Goal: Task Accomplishment & Management: Manage account settings

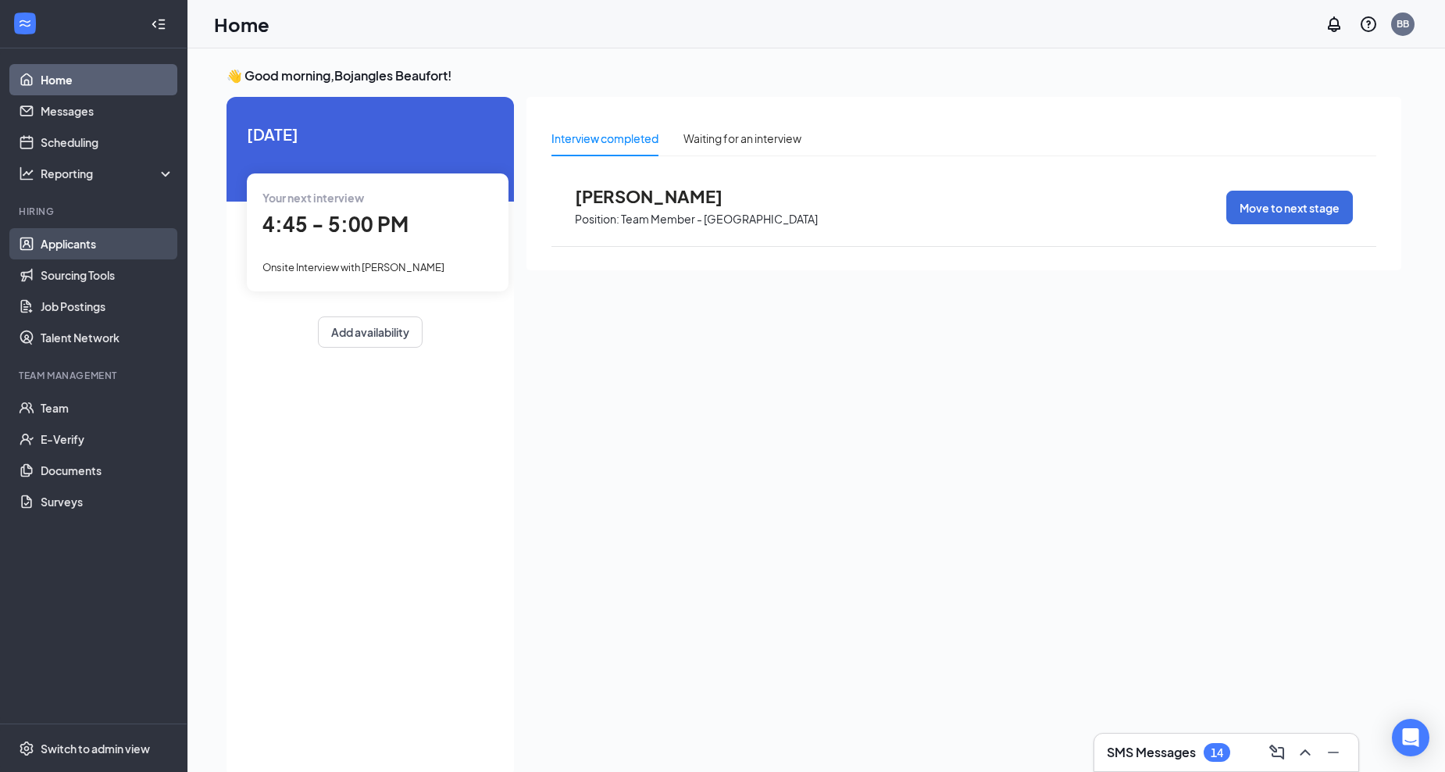
click at [73, 244] on link "Applicants" at bounding box center [108, 243] width 134 height 31
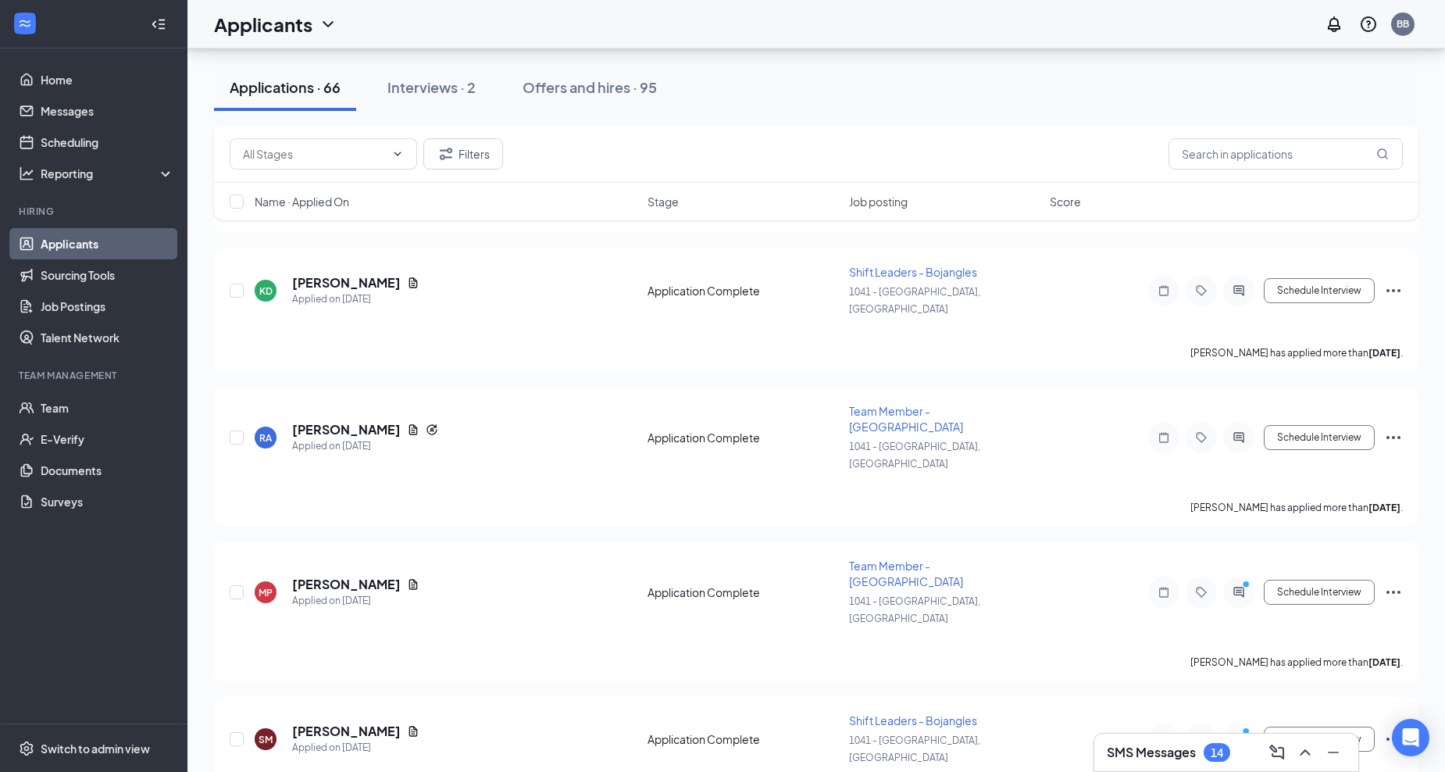
scroll to position [2422, 0]
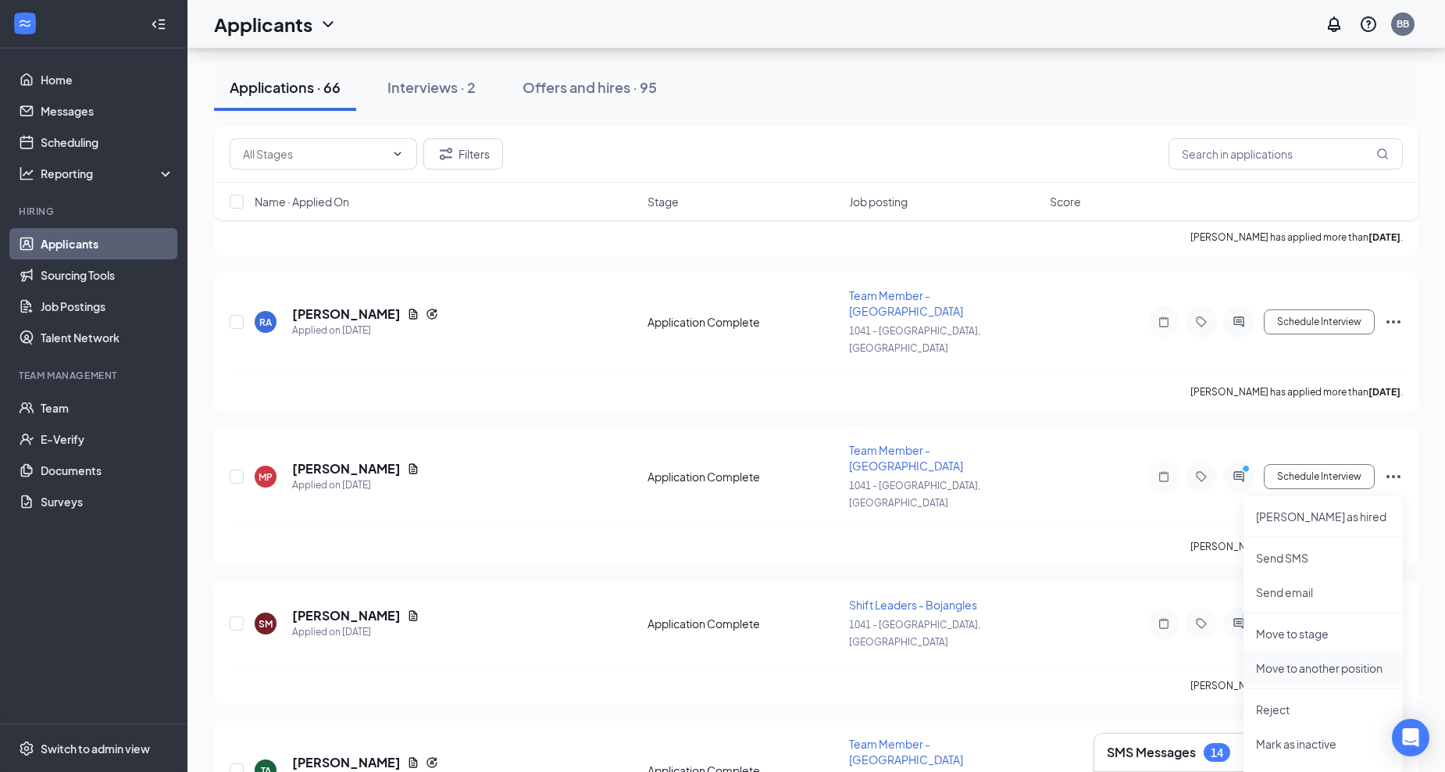
click at [1287, 669] on p "Move to another position" at bounding box center [1323, 668] width 134 height 16
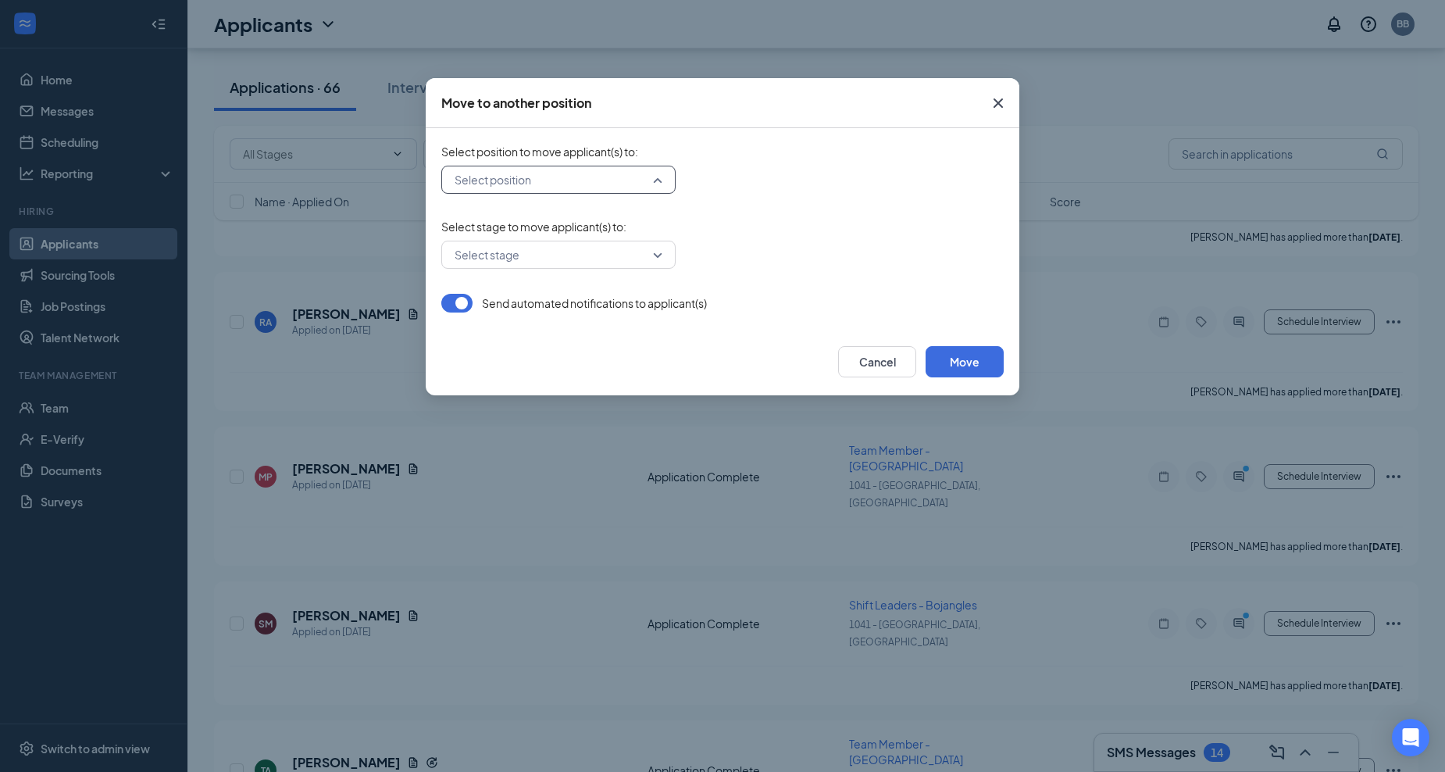
click at [655, 184] on input "search" at bounding box center [553, 179] width 205 height 27
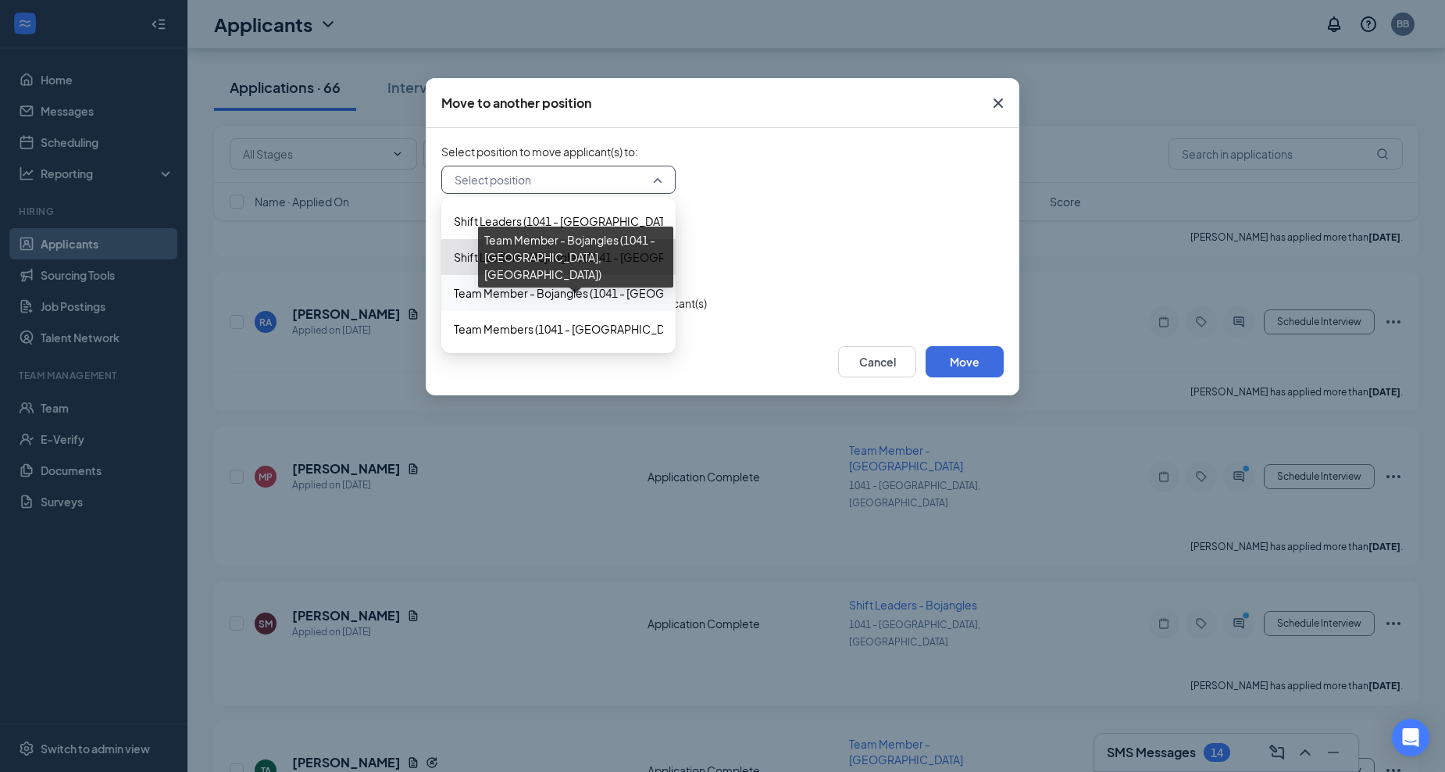
click at [548, 290] on span "Team Member - Bojangles (1041 - [GEOGRAPHIC_DATA], [GEOGRAPHIC_DATA])" at bounding box center [658, 292] width 409 height 17
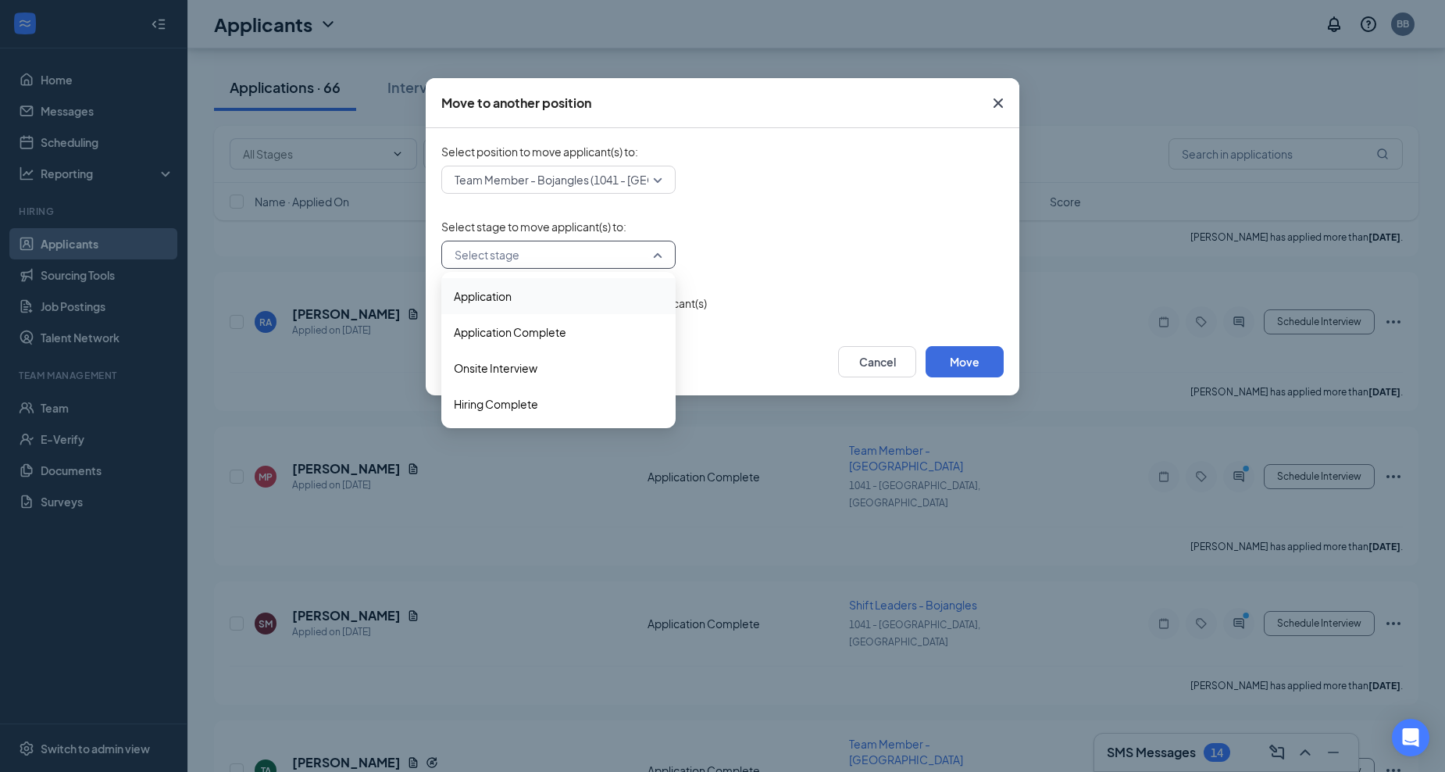
click at [623, 252] on input "search" at bounding box center [553, 254] width 205 height 27
click at [589, 399] on span "Hiring Complete" at bounding box center [558, 403] width 209 height 17
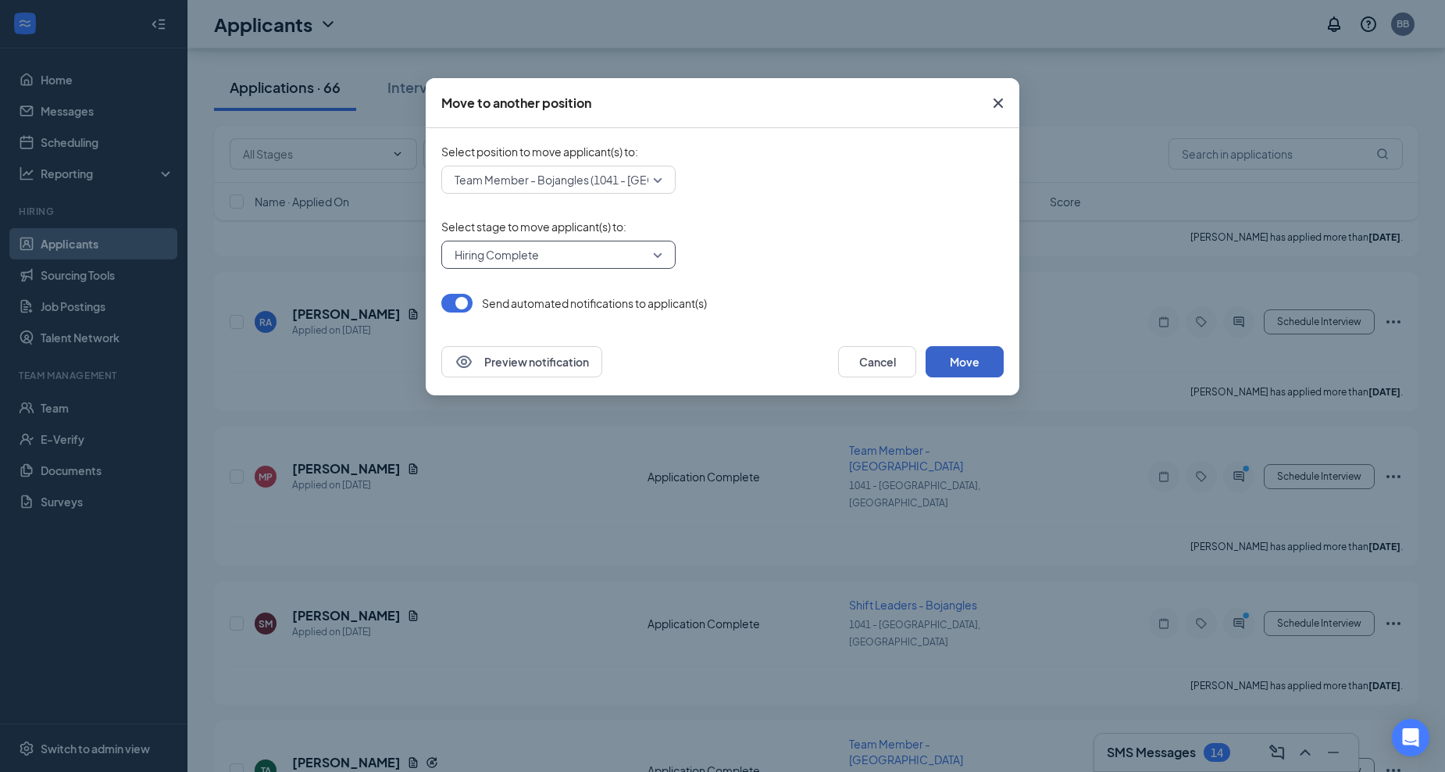
click at [965, 359] on button "Move" at bounding box center [965, 361] width 78 height 31
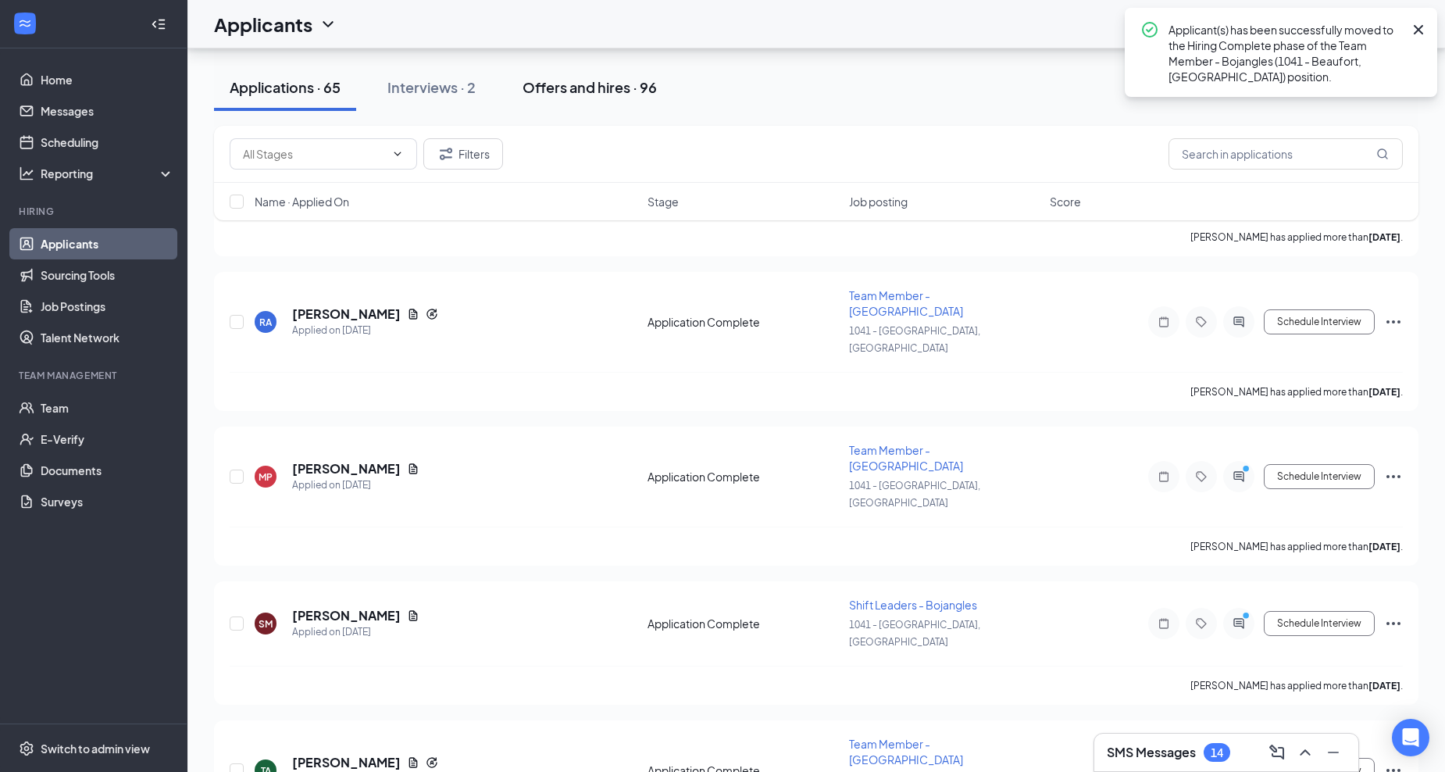
click at [546, 95] on div "Offers and hires · 96" at bounding box center [590, 87] width 134 height 20
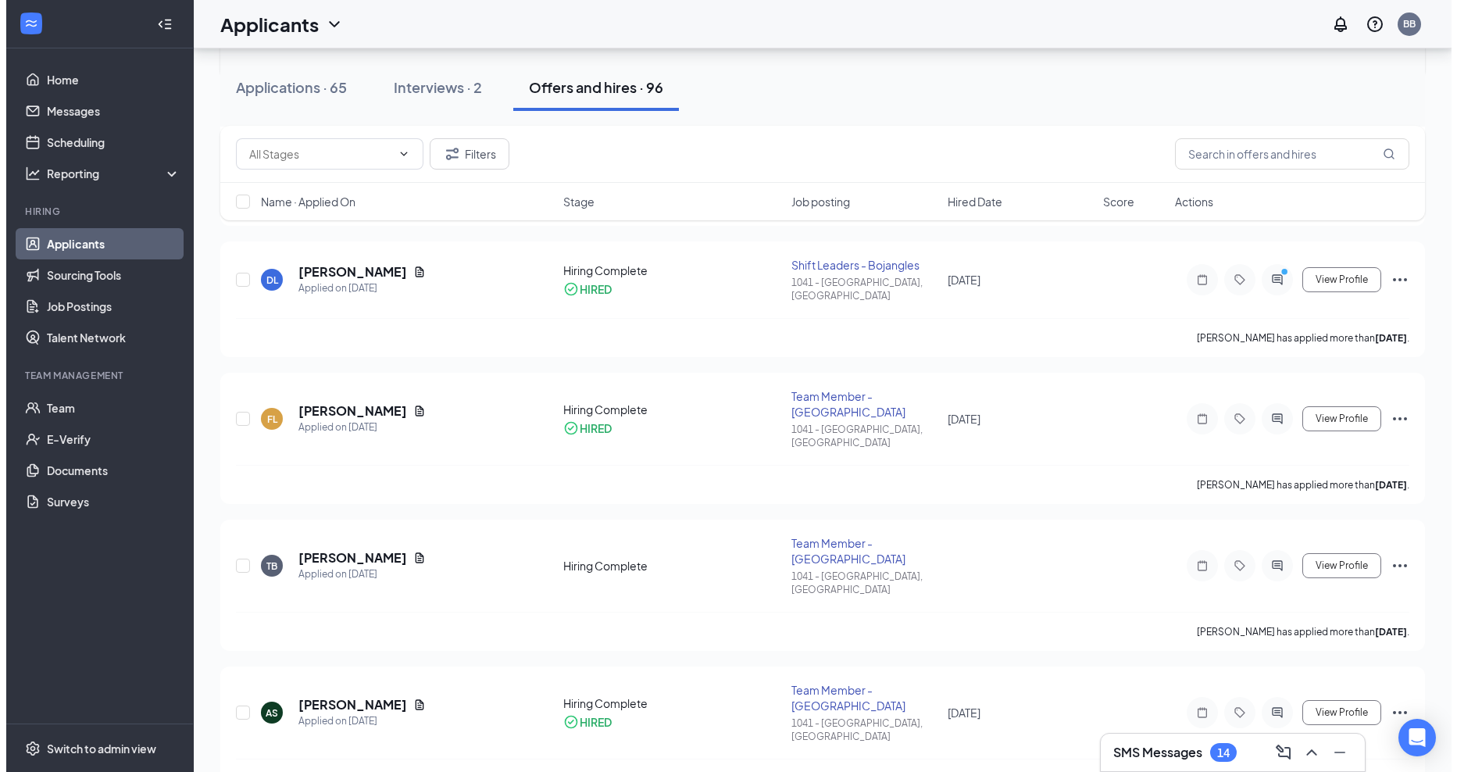
scroll to position [391, 0]
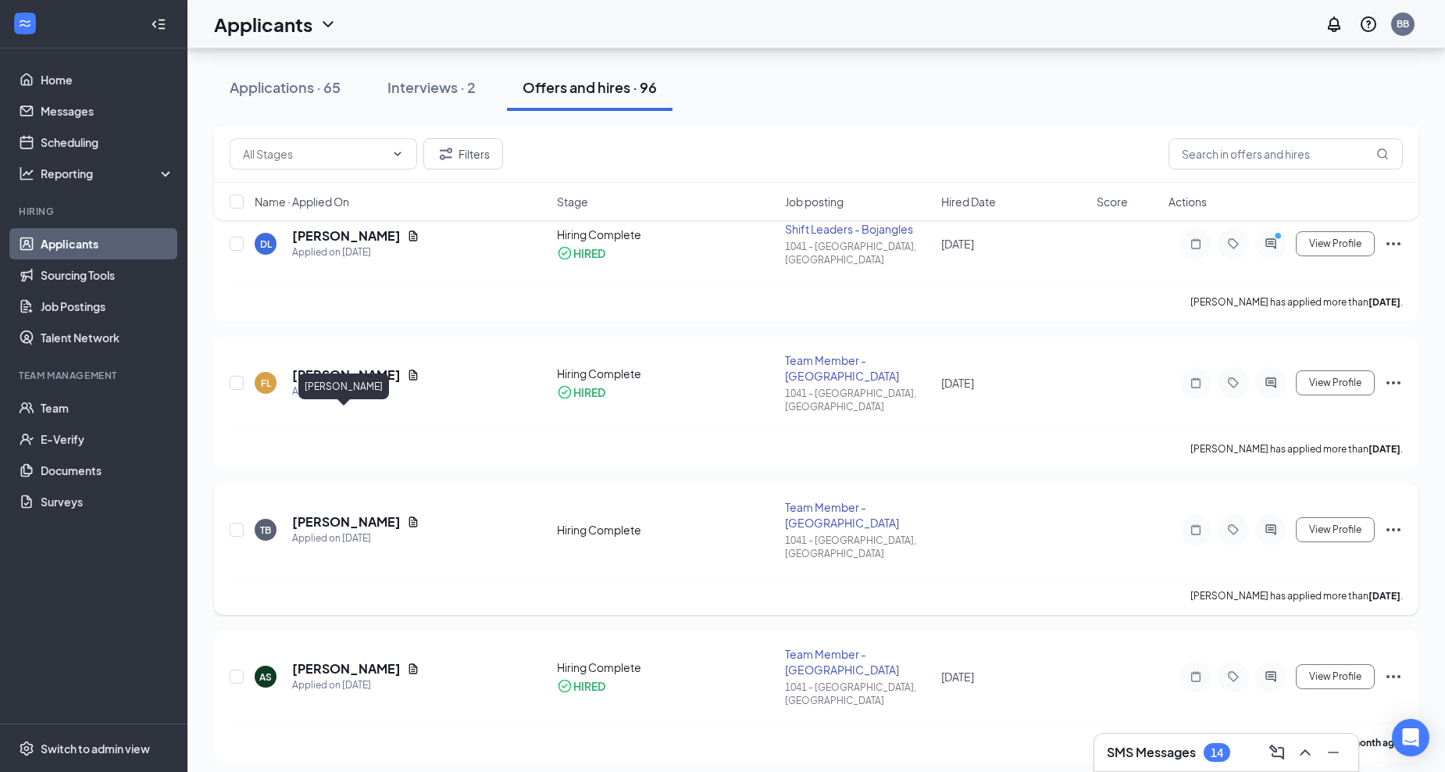
click at [339, 513] on h5 "[PERSON_NAME]" at bounding box center [346, 521] width 109 height 17
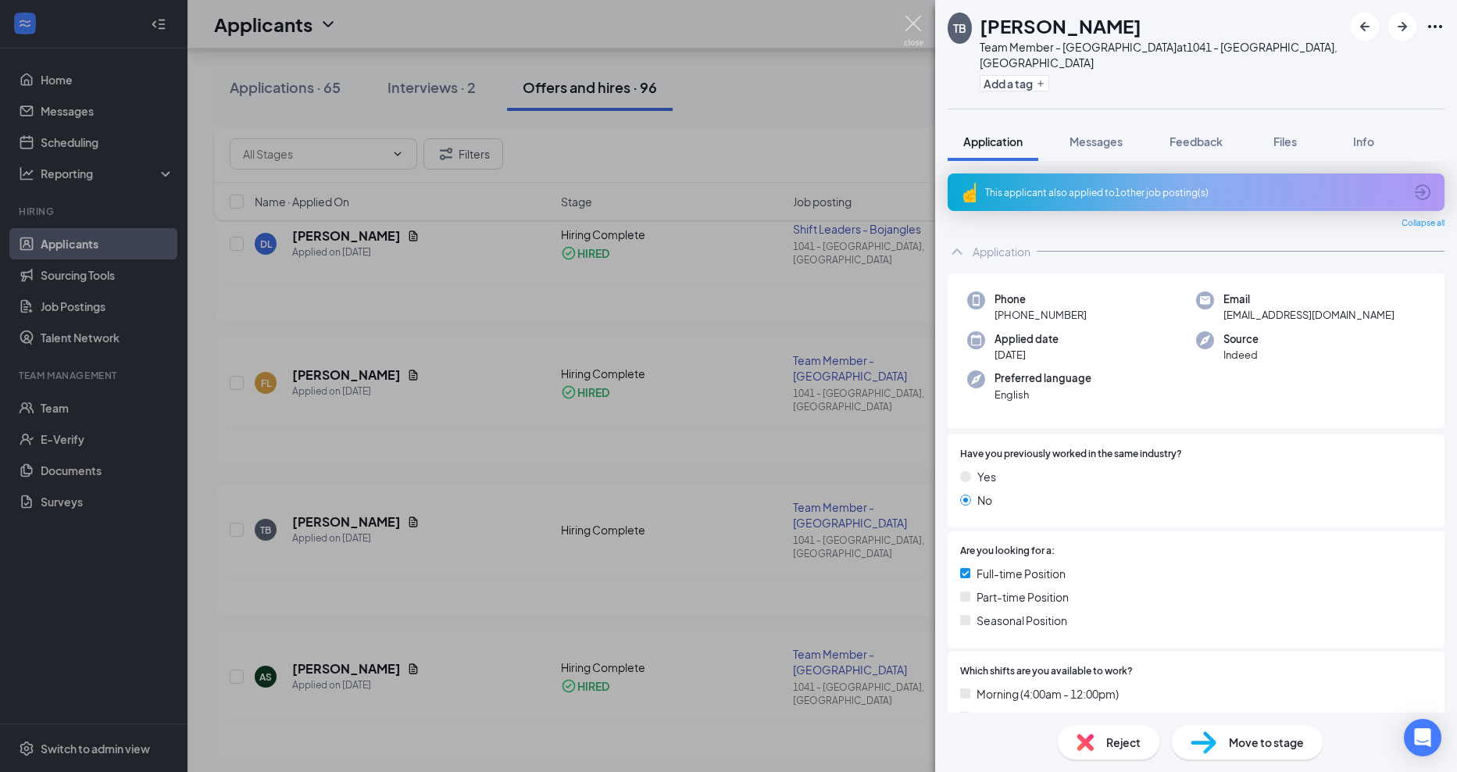
click at [917, 22] on img at bounding box center [914, 31] width 20 height 30
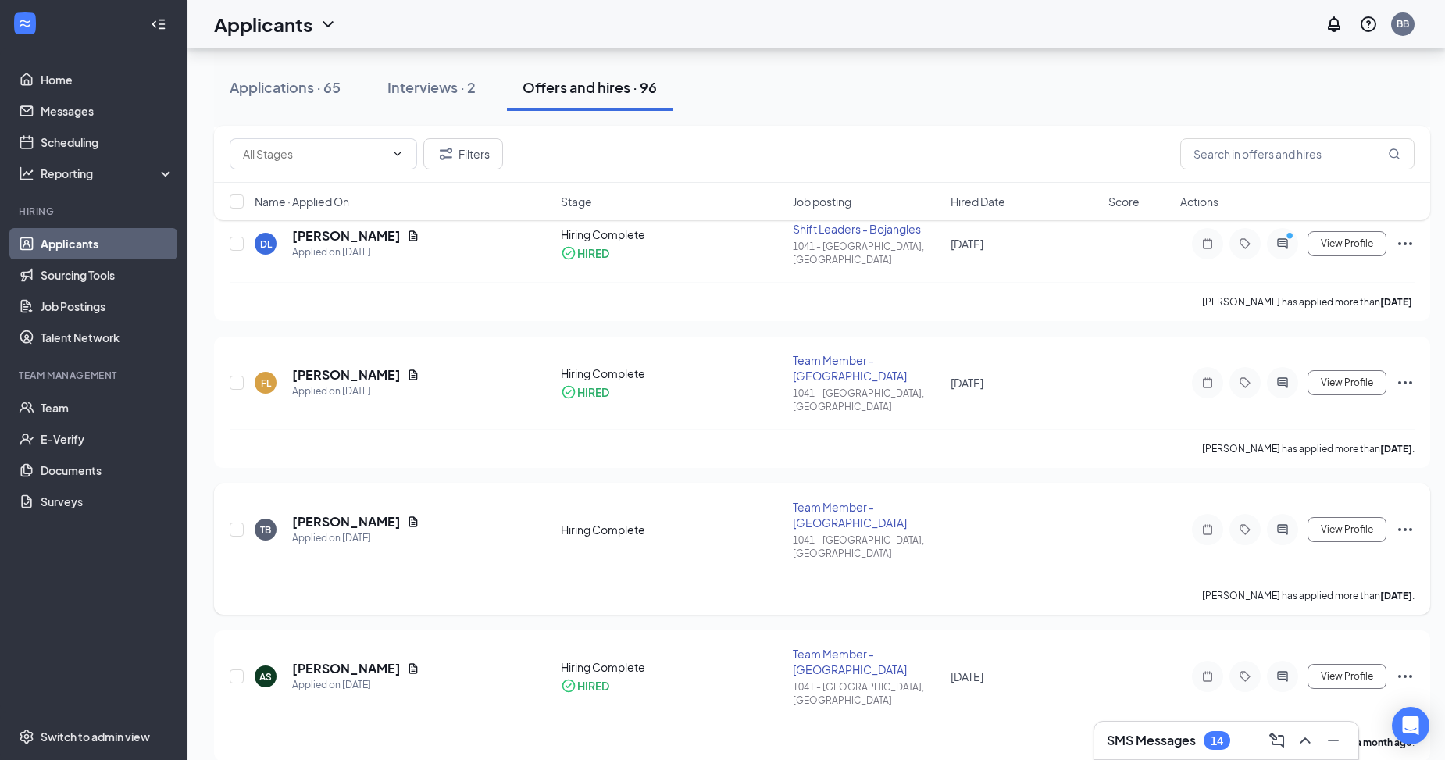
click at [1398, 520] on icon "Ellipses" at bounding box center [1405, 529] width 19 height 19
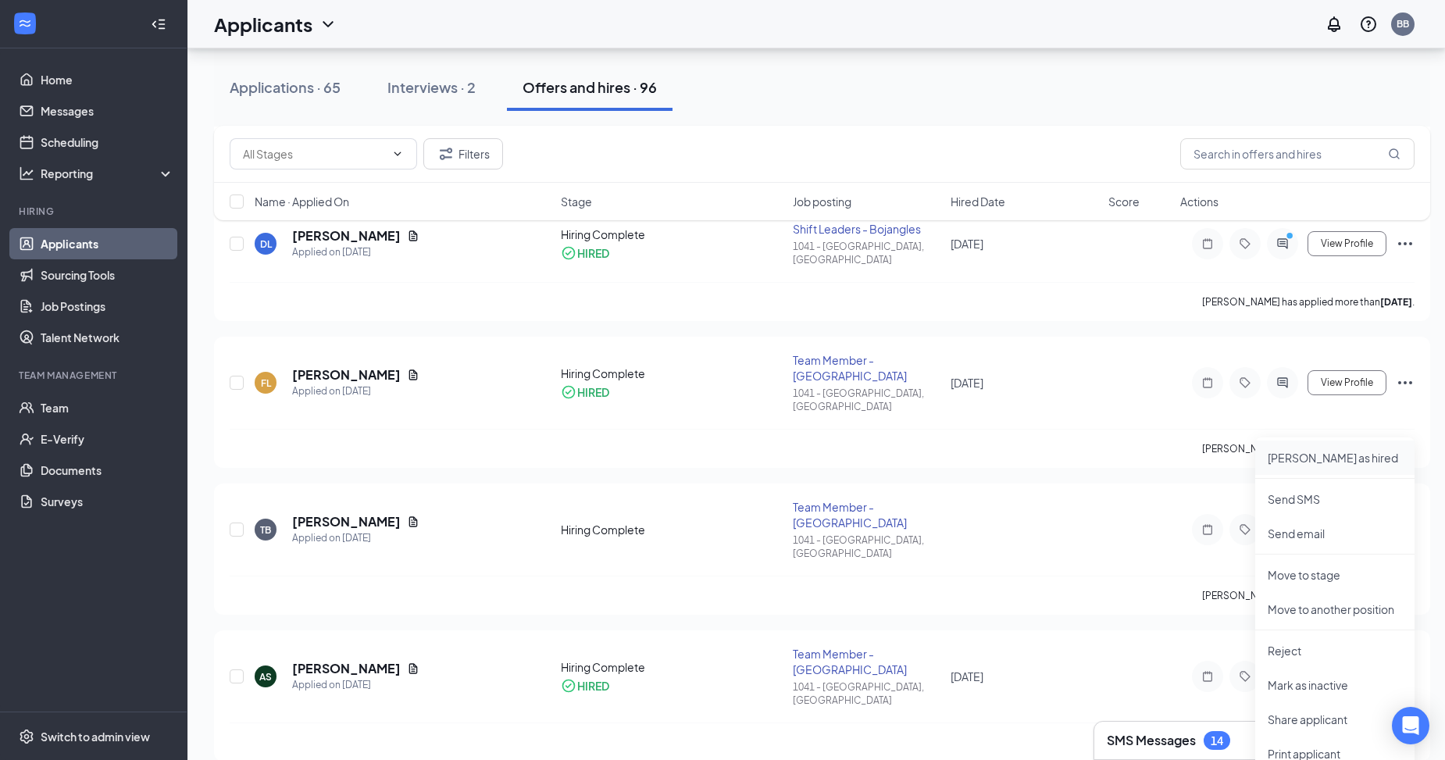
click at [1311, 457] on p "[PERSON_NAME] as hired" at bounding box center [1335, 458] width 134 height 16
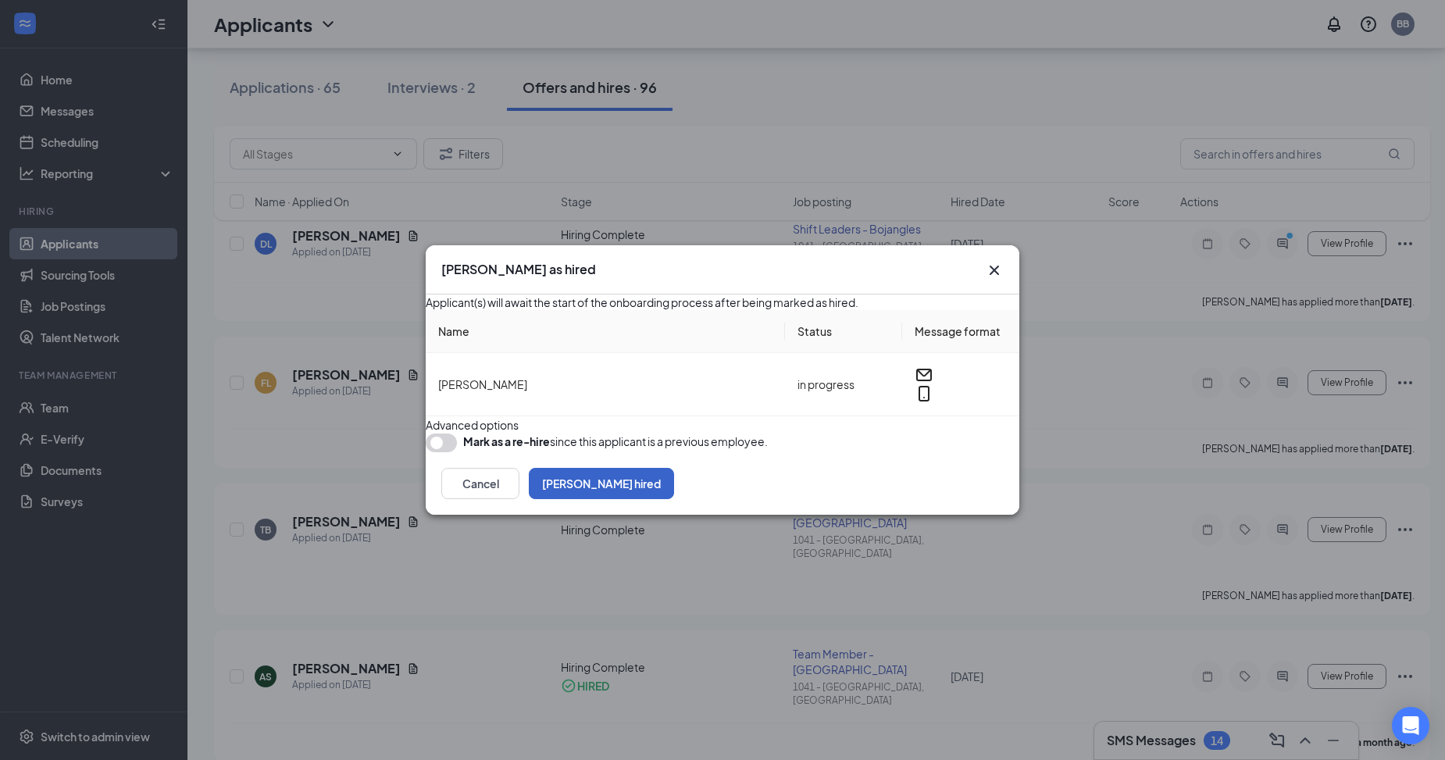
click at [674, 499] on button "[PERSON_NAME] hired" at bounding box center [601, 483] width 145 height 31
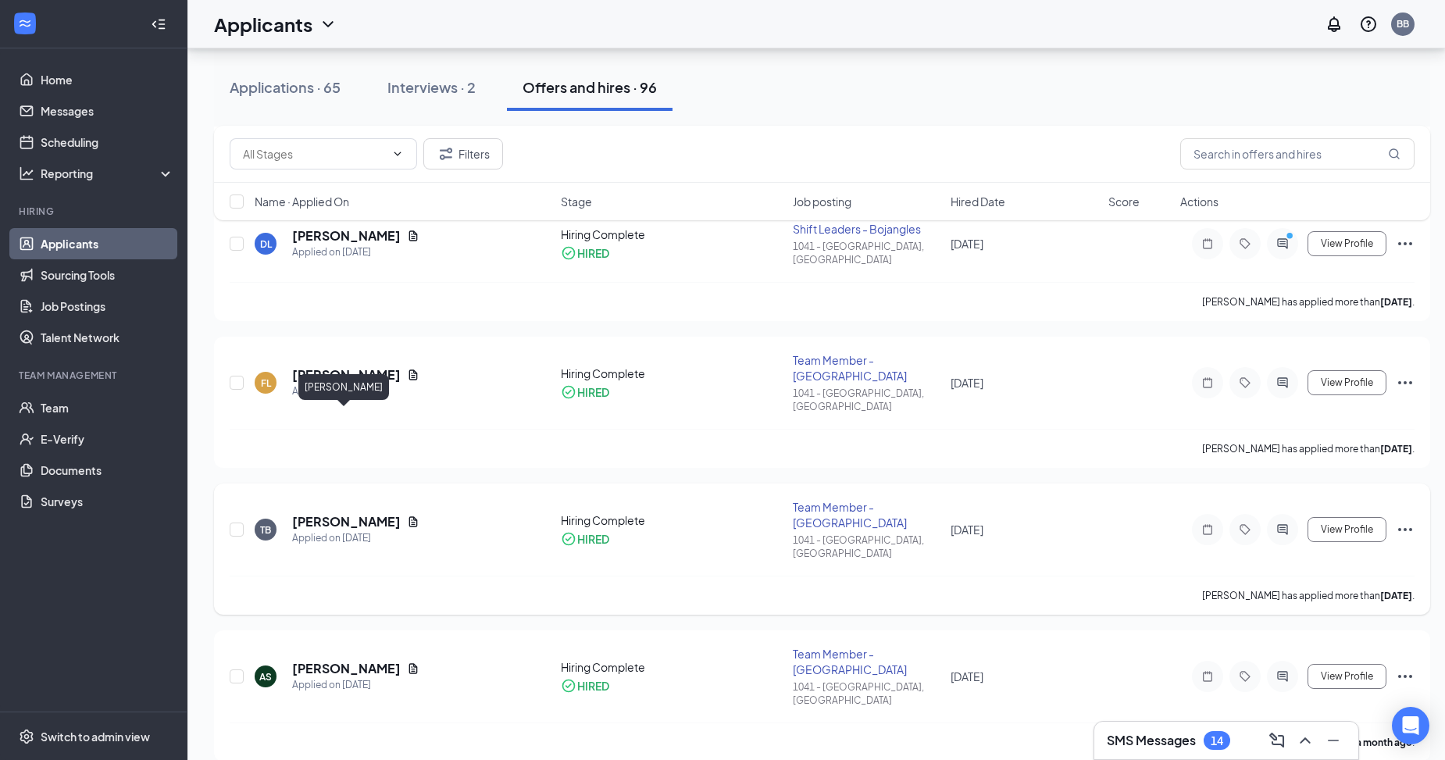
click at [356, 513] on h5 "[PERSON_NAME]" at bounding box center [346, 521] width 109 height 17
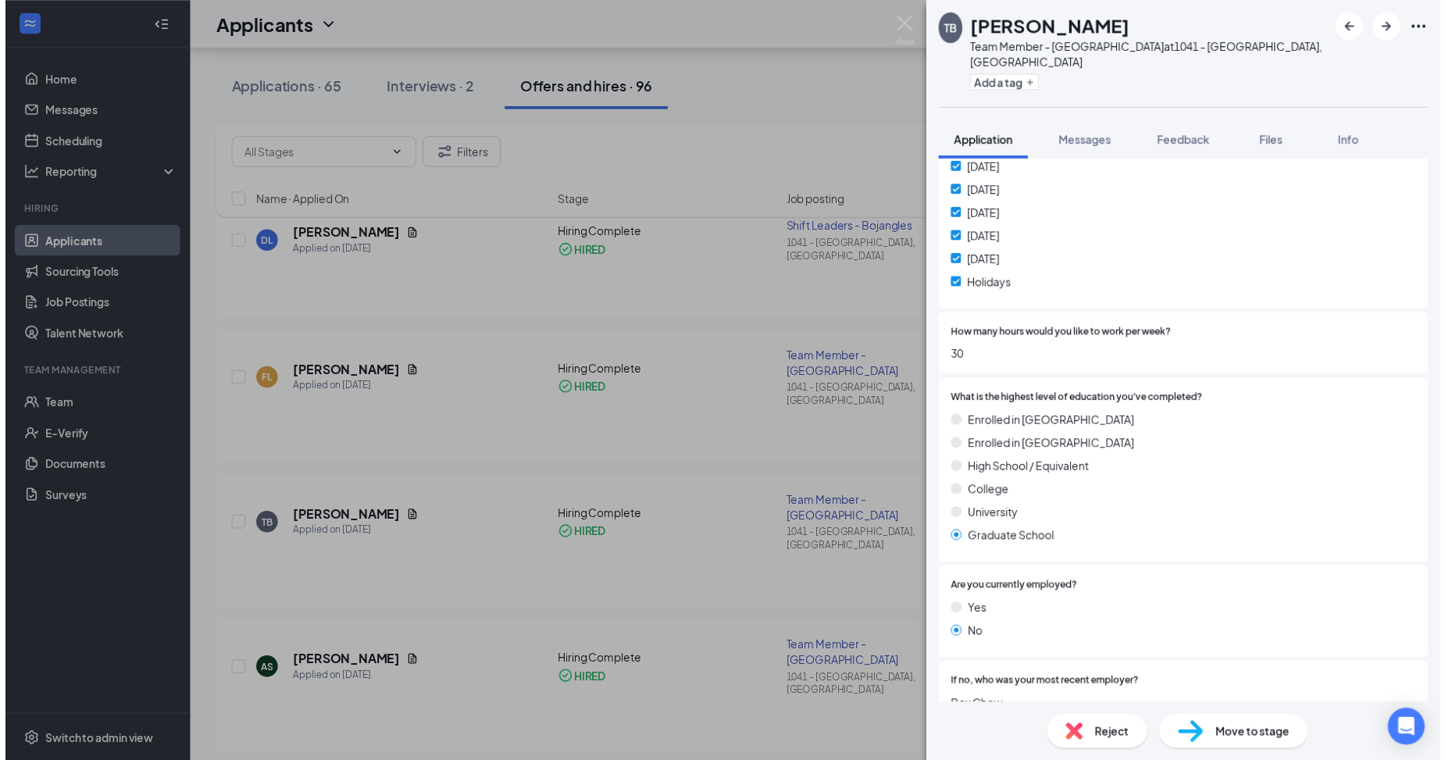
scroll to position [703, 0]
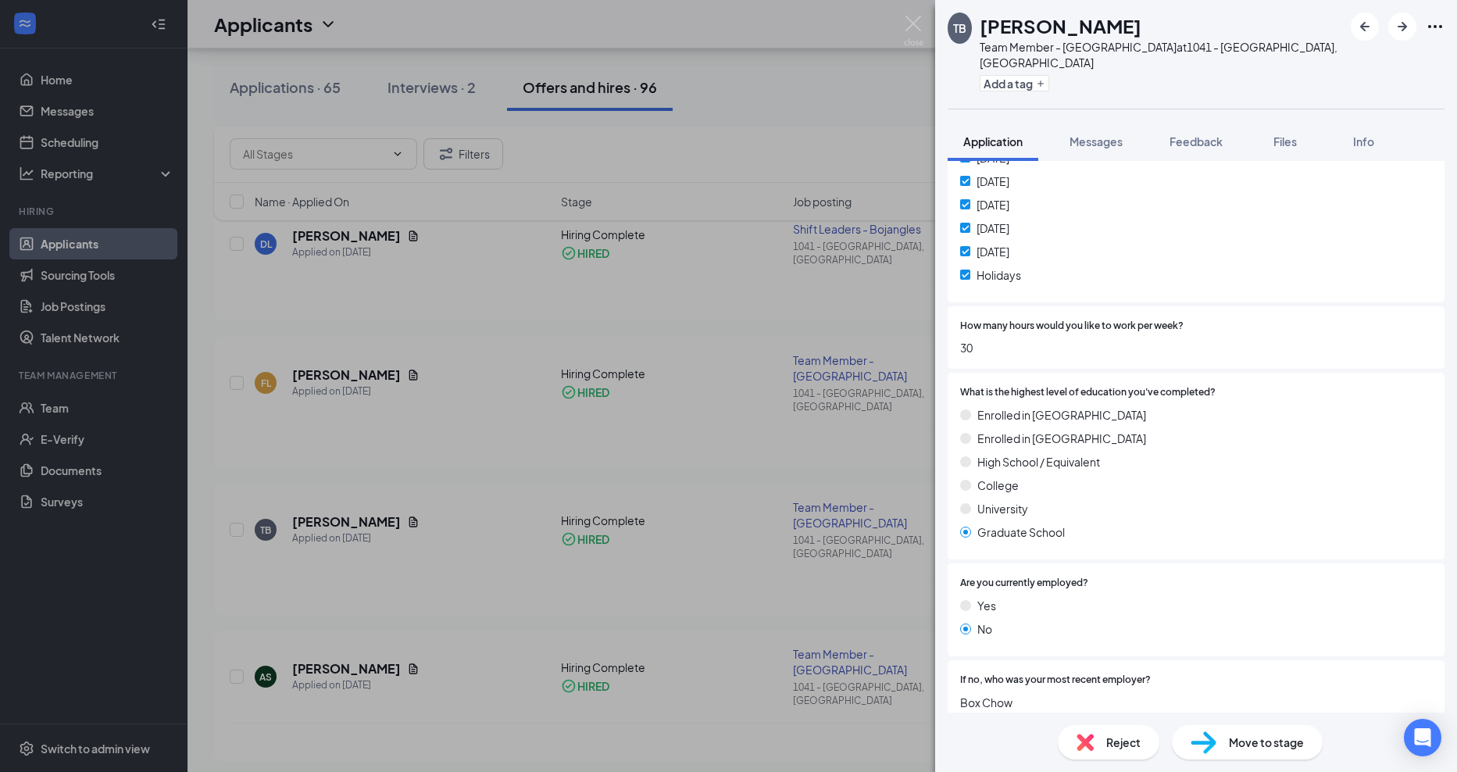
click at [903, 20] on div "TB [PERSON_NAME] Team Member - Bojangles at 1041 - [GEOGRAPHIC_DATA], [GEOGRAPH…" at bounding box center [728, 386] width 1457 height 772
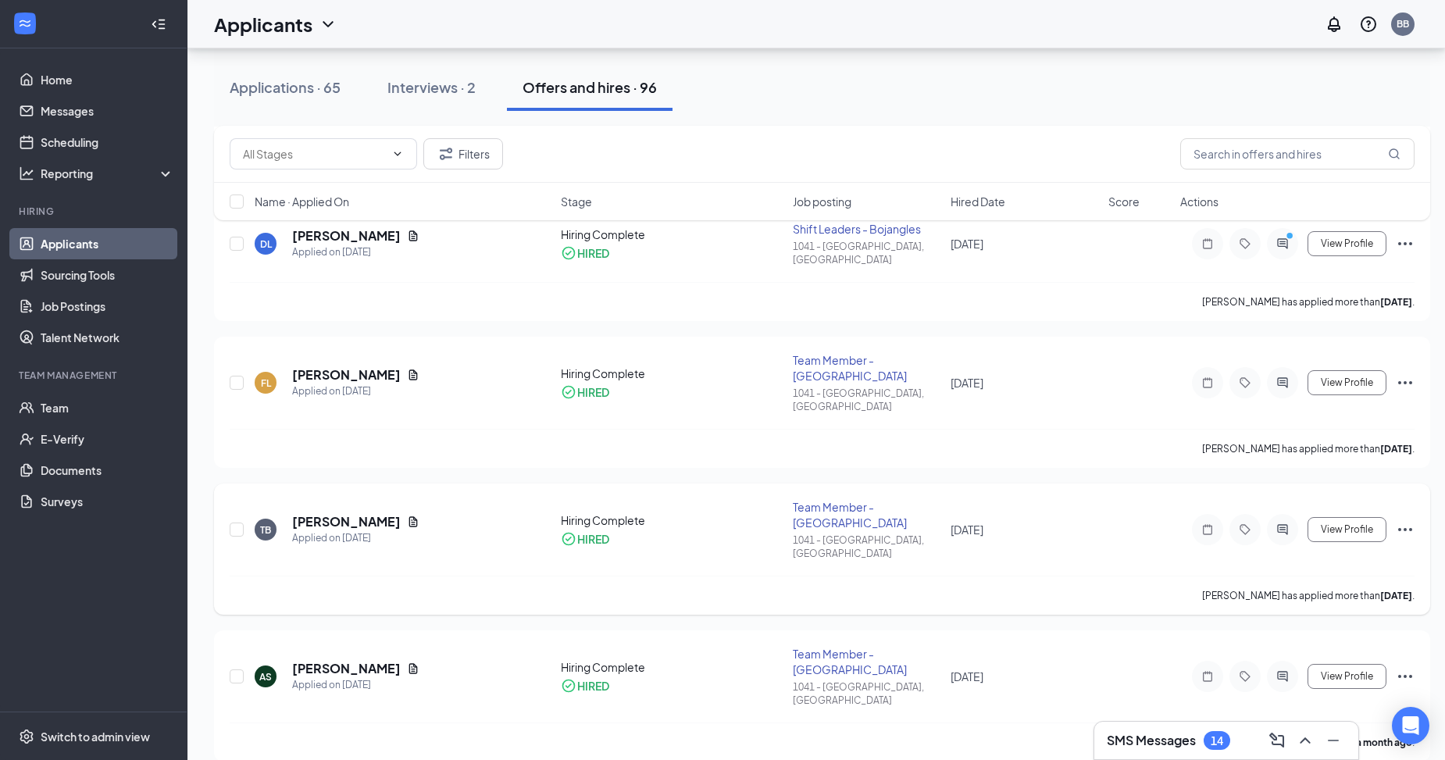
click at [1402, 520] on icon "Ellipses" at bounding box center [1405, 529] width 19 height 19
click at [1110, 646] on div "AS [PERSON_NAME] Applied on [DATE] Hiring Complete HIRED Team Member - Bojangle…" at bounding box center [822, 684] width 1185 height 77
click at [41, 412] on link "Team" at bounding box center [108, 407] width 134 height 31
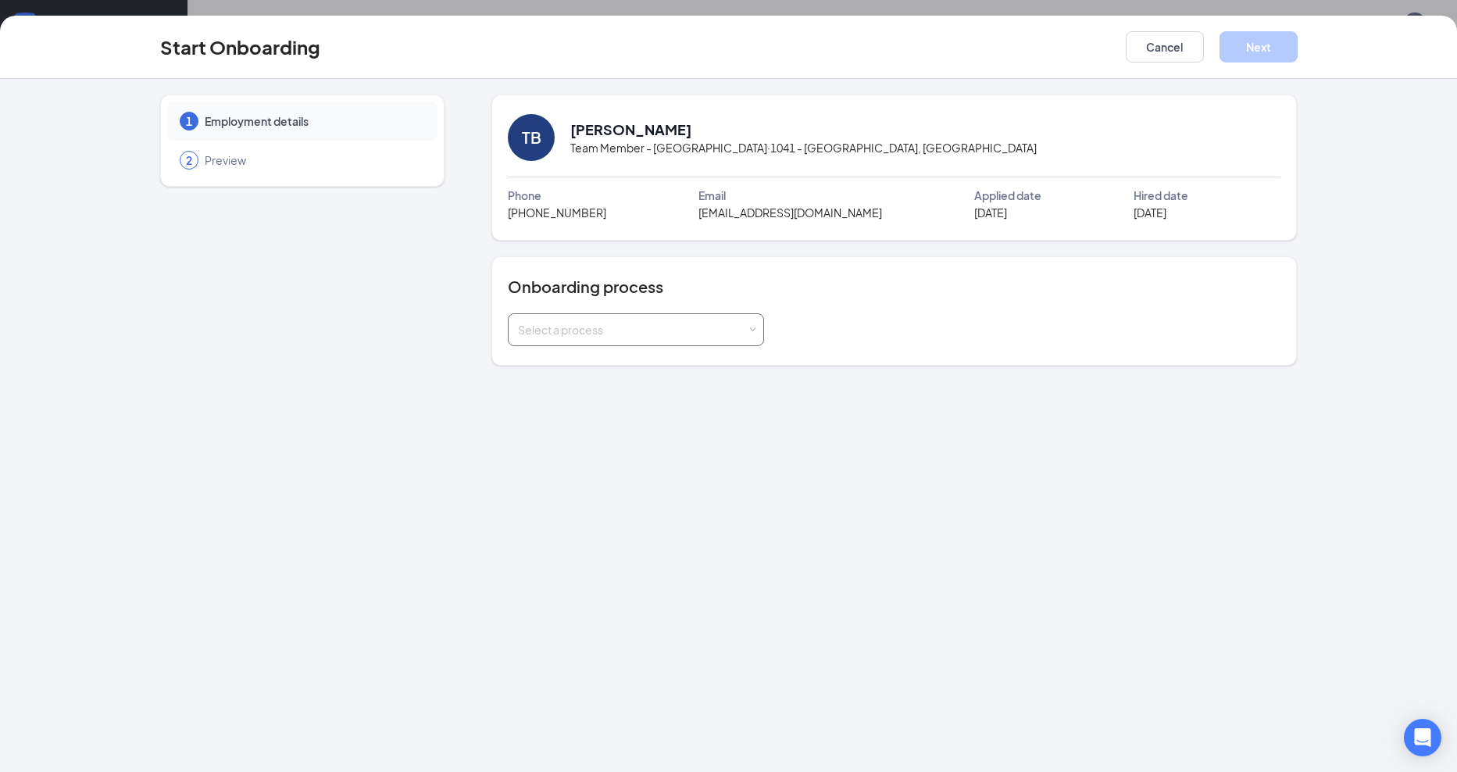
click at [647, 331] on div "Select a process" at bounding box center [632, 330] width 229 height 16
click at [564, 359] on span "New Hire Onboarding" at bounding box center [569, 362] width 110 height 14
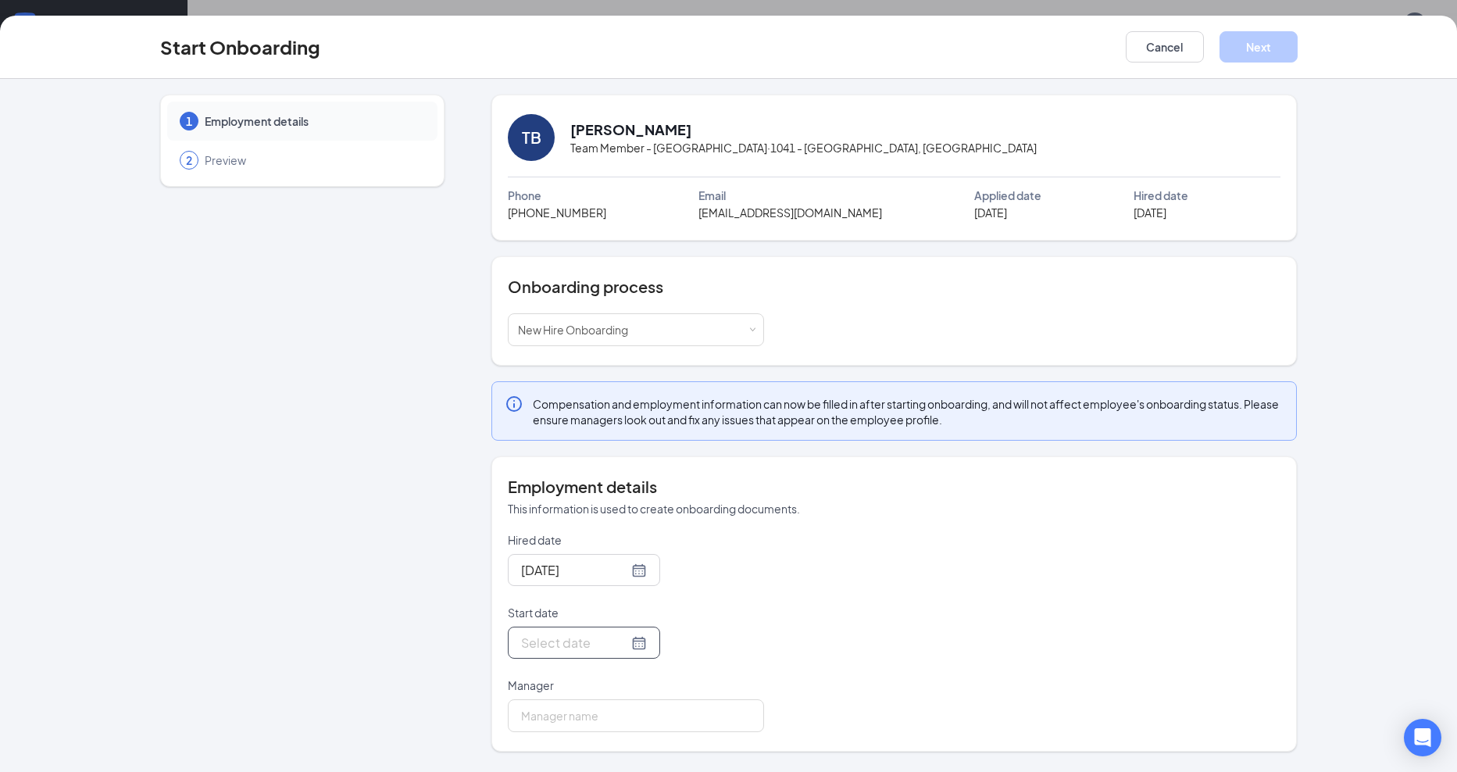
click at [623, 644] on div at bounding box center [584, 643] width 126 height 20
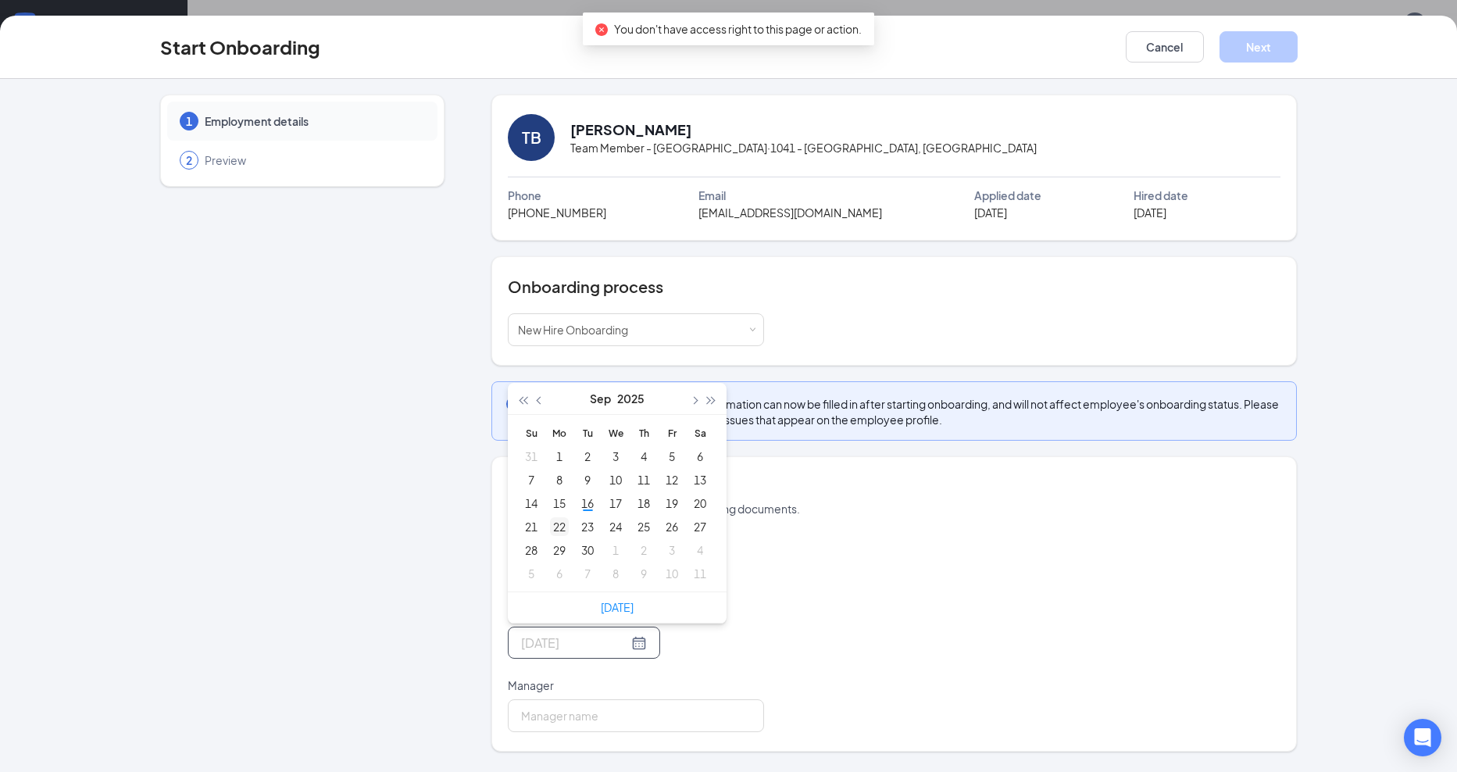
type input "Sep 22, 2025"
click at [559, 530] on div "22" at bounding box center [559, 526] width 19 height 19
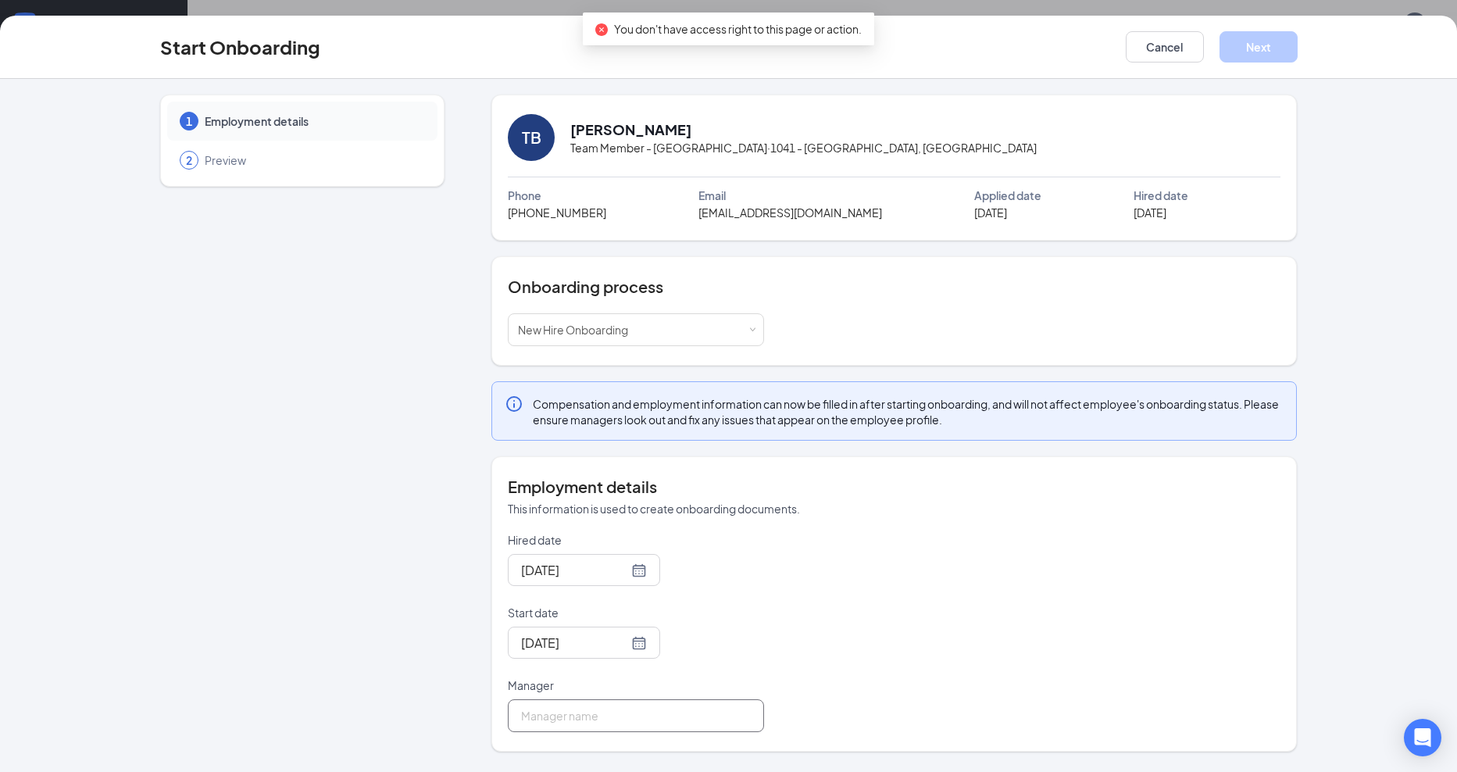
click at [559, 709] on input "Manager" at bounding box center [636, 715] width 256 height 33
type input "Tracy Johnson"
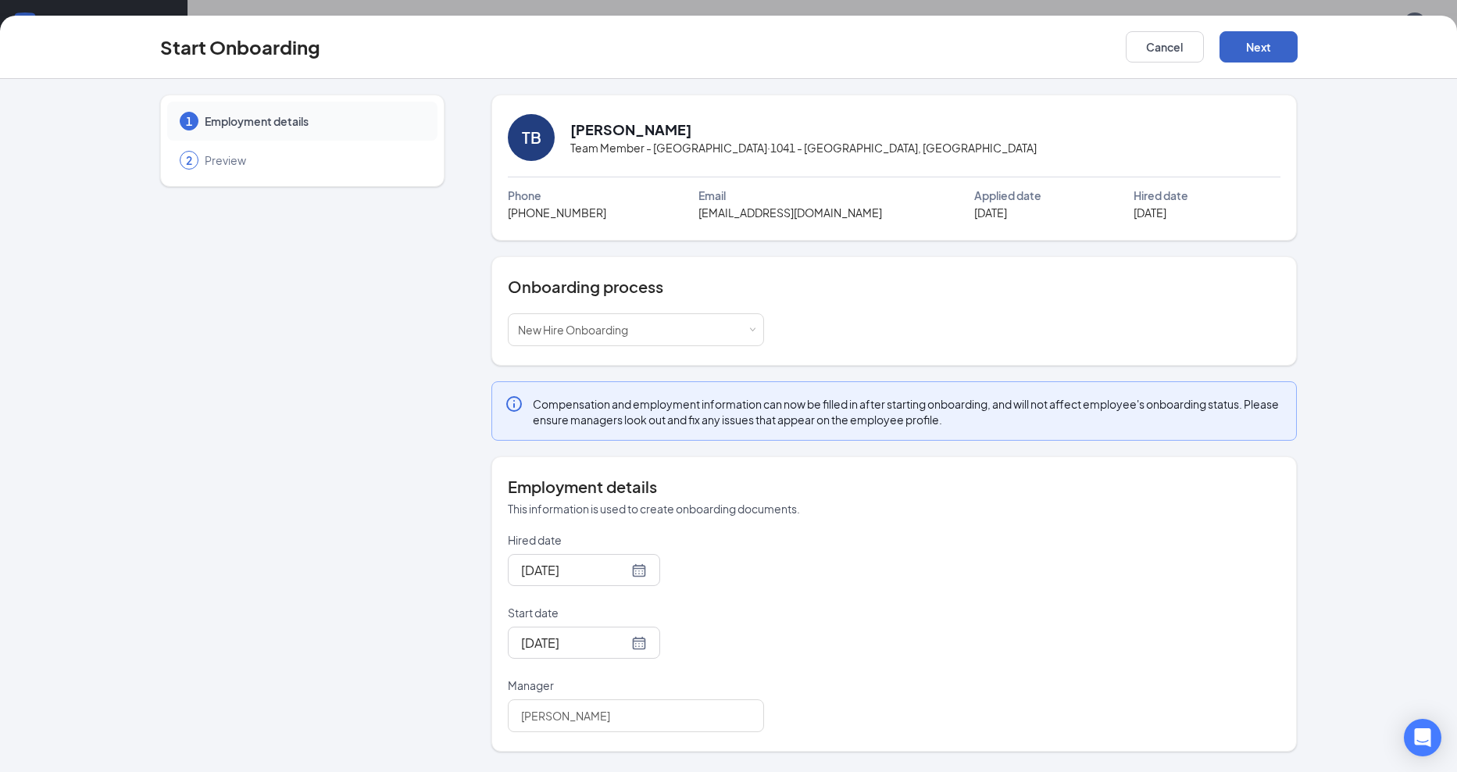
click at [1244, 53] on button "Next" at bounding box center [1258, 46] width 78 height 31
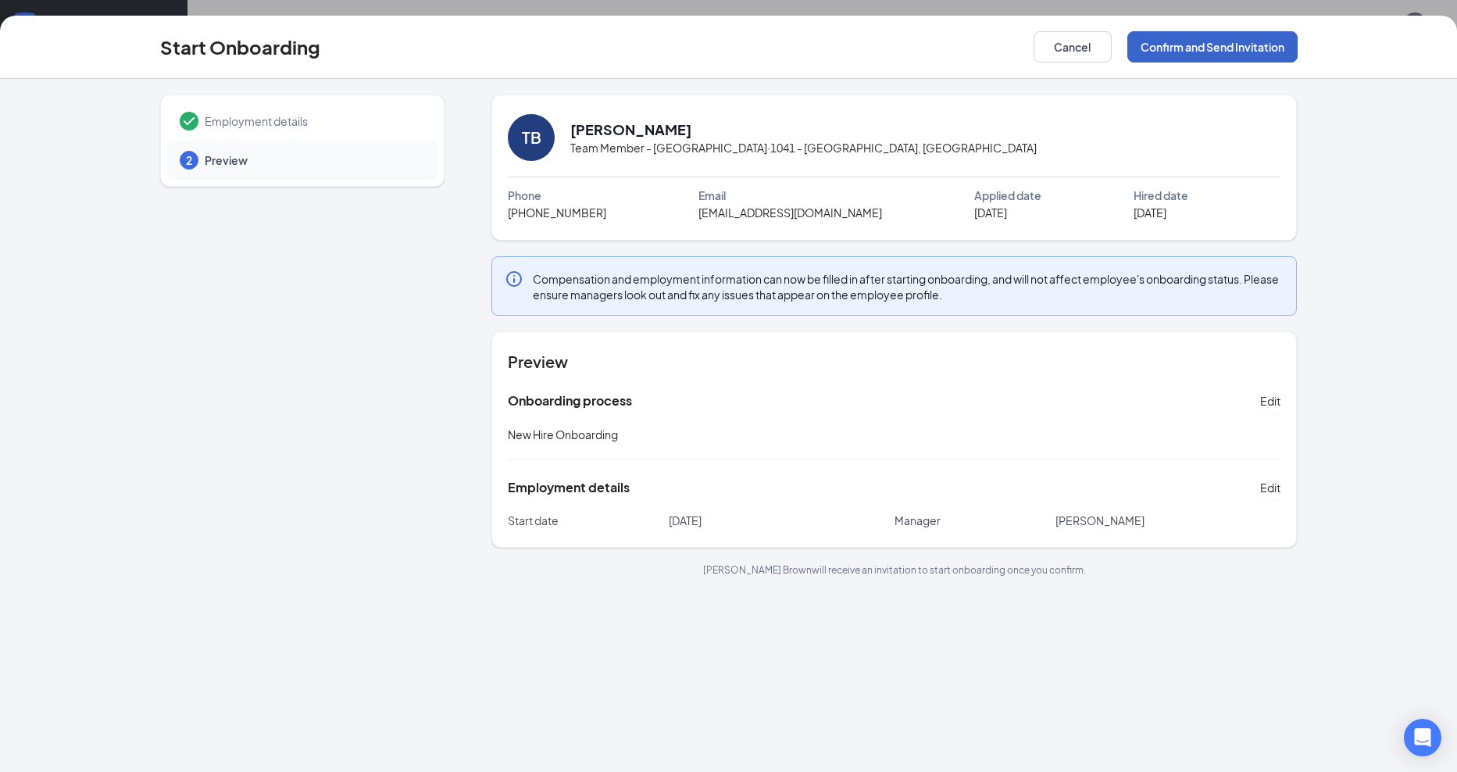
click at [1203, 42] on button "Confirm and Send Invitation" at bounding box center [1212, 46] width 170 height 31
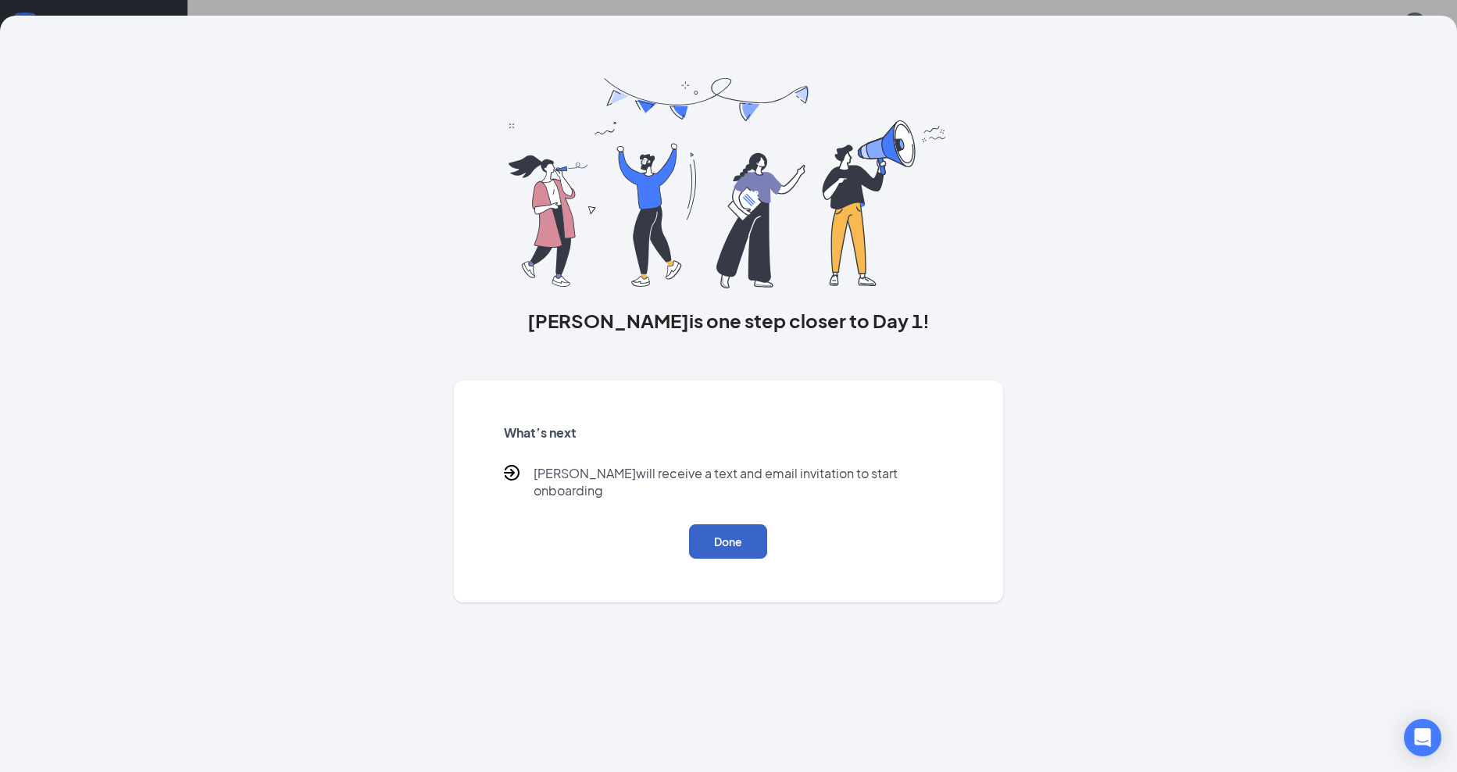
click at [723, 531] on button "Done" at bounding box center [728, 541] width 78 height 34
